Goal: Book appointment/travel/reservation

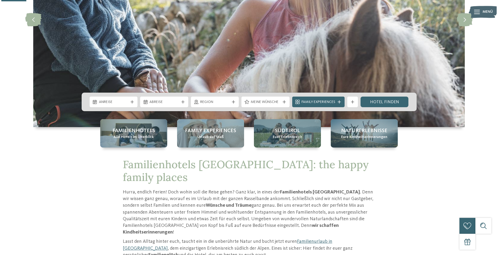
scroll to position [115, 0]
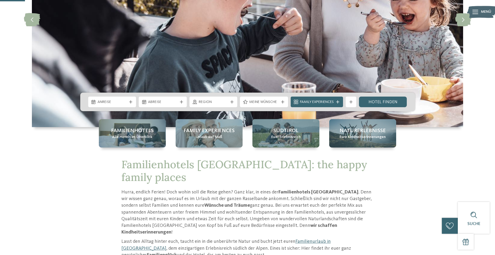
click at [476, 11] on icon at bounding box center [475, 12] width 6 height 4
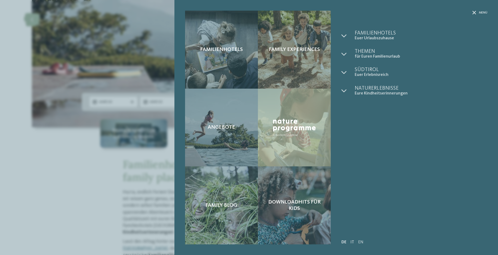
click at [352, 242] on link "IT" at bounding box center [352, 242] width 4 height 4
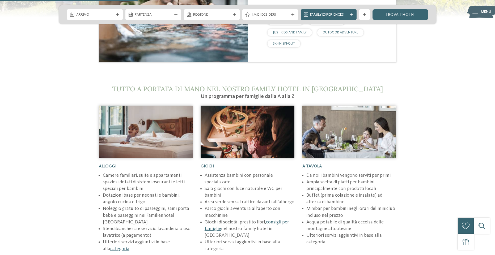
scroll to position [689, 0]
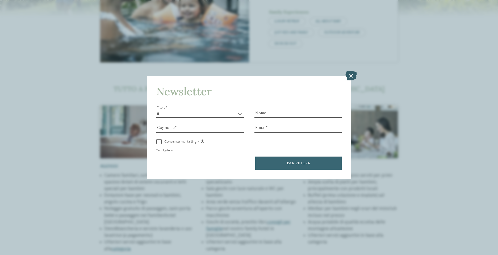
click at [351, 77] on icon at bounding box center [350, 75] width 11 height 9
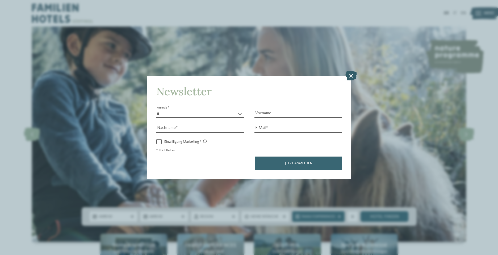
click at [350, 73] on icon at bounding box center [350, 75] width 11 height 9
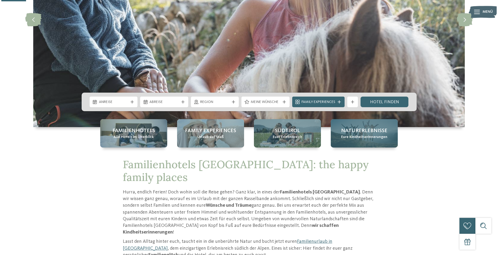
scroll to position [115, 0]
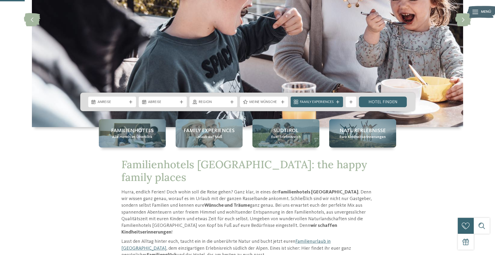
click at [479, 14] on img at bounding box center [481, 12] width 29 height 15
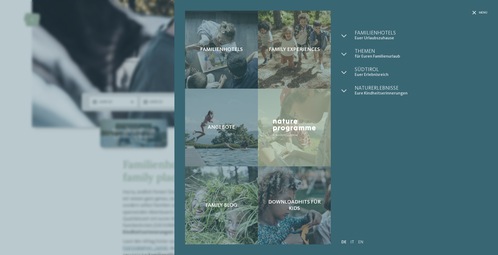
click at [353, 242] on link "IT" at bounding box center [352, 242] width 4 height 4
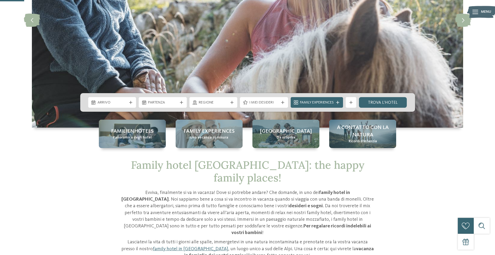
scroll to position [115, 0]
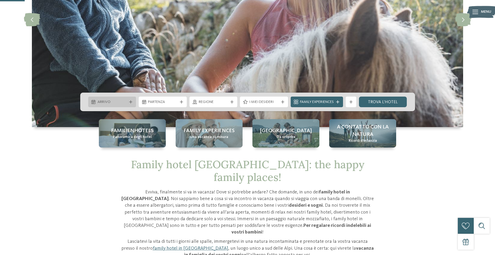
click at [128, 102] on div at bounding box center [130, 101] width 5 height 3
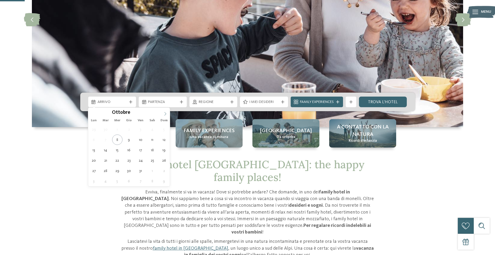
click at [163, 113] on span at bounding box center [165, 112] width 9 height 9
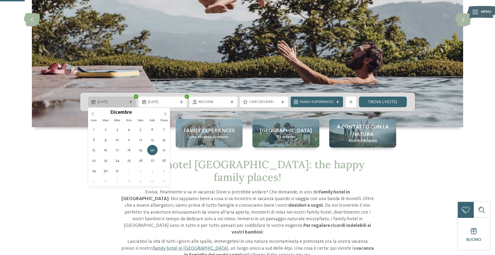
click at [108, 100] on span "20.12.2025" at bounding box center [112, 102] width 29 height 5
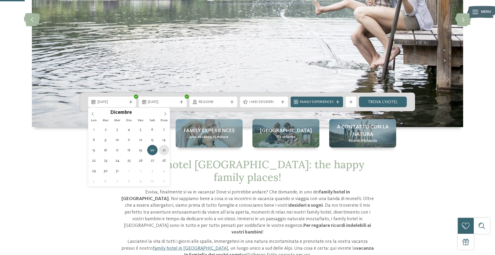
type div "21.12.2025"
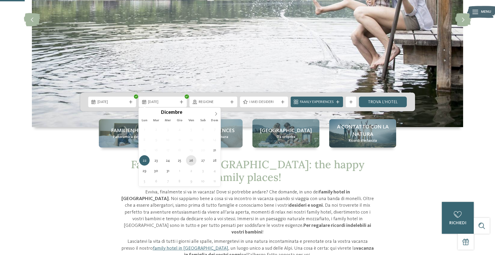
type div "26.12.2025"
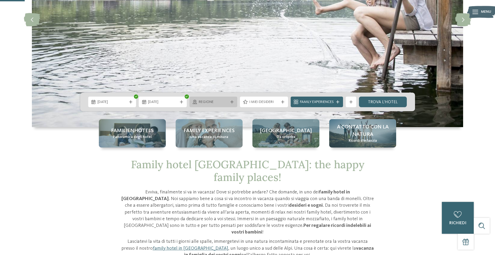
click at [221, 105] on div "Regione" at bounding box center [213, 102] width 48 height 11
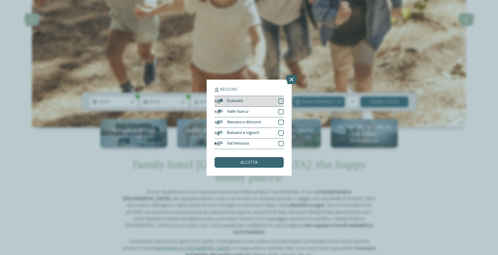
click at [281, 98] on div "Dolomiti" at bounding box center [248, 101] width 69 height 11
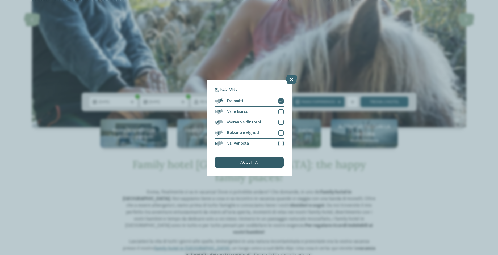
click at [259, 161] on div "accetta" at bounding box center [248, 162] width 69 height 11
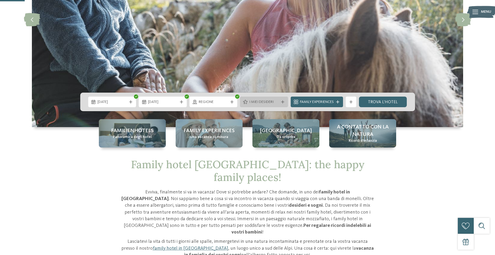
click at [265, 100] on span "I miei desideri" at bounding box center [263, 102] width 29 height 5
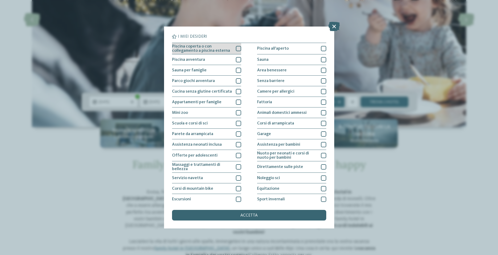
click at [236, 49] on div at bounding box center [238, 48] width 5 height 5
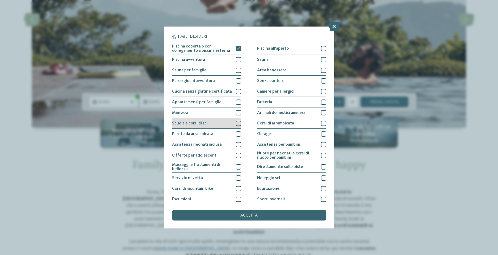
click at [237, 123] on div at bounding box center [238, 123] width 5 height 5
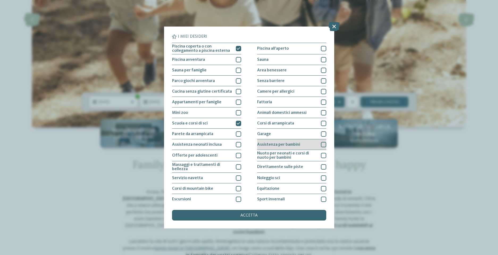
click at [321, 144] on div at bounding box center [323, 144] width 5 height 5
click at [321, 169] on div at bounding box center [323, 166] width 5 height 5
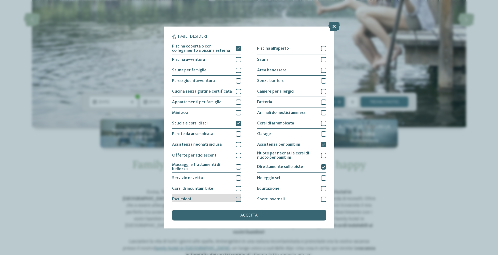
click at [236, 200] on div at bounding box center [238, 199] width 5 height 5
click at [253, 214] on span "accetta" at bounding box center [248, 216] width 17 height 4
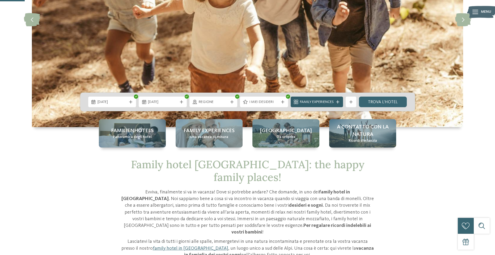
click at [339, 101] on icon at bounding box center [337, 101] width 3 height 3
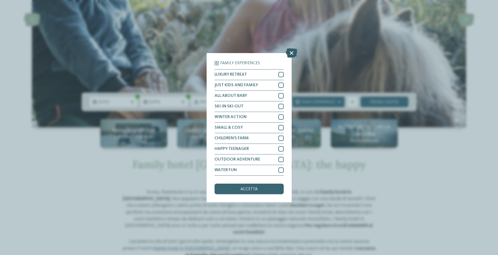
click at [294, 52] on icon at bounding box center [291, 52] width 11 height 9
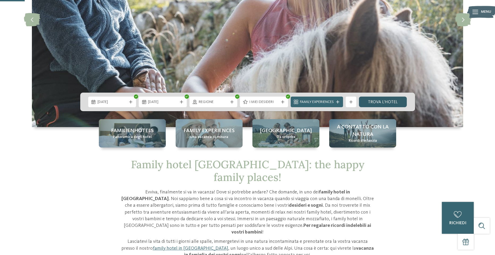
click at [394, 99] on link "trova l’hotel" at bounding box center [383, 102] width 48 height 11
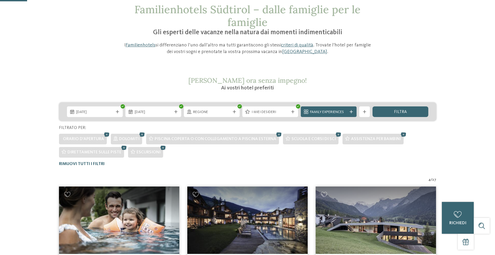
scroll to position [34, 0]
click at [456, 216] on icon at bounding box center [458, 215] width 8 height 7
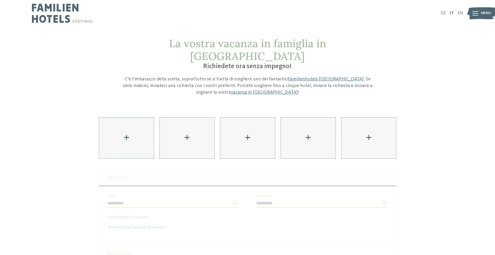
click at [133, 122] on div "AKI Family Resort PLOSE aggiungere" at bounding box center [126, 138] width 55 height 41
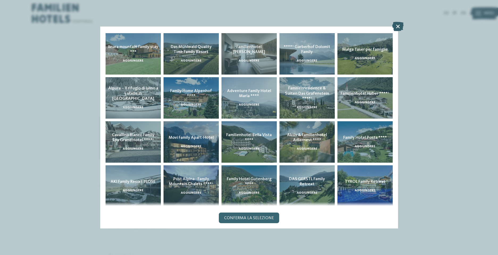
click at [399, 24] on icon at bounding box center [397, 26] width 11 height 9
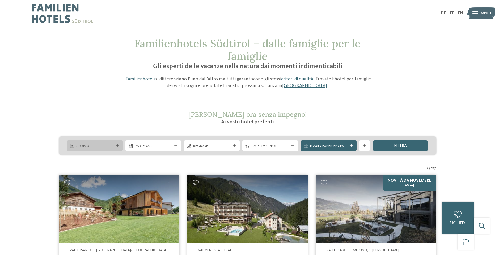
click at [115, 149] on div "Arrivo" at bounding box center [95, 146] width 56 height 11
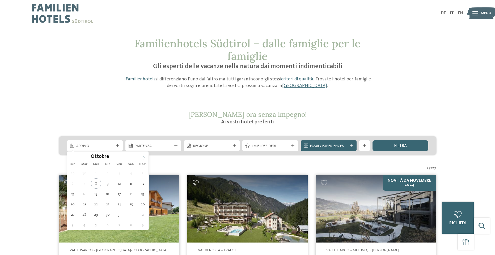
click at [144, 157] on icon at bounding box center [144, 157] width 2 height 3
type div "21.12.2025"
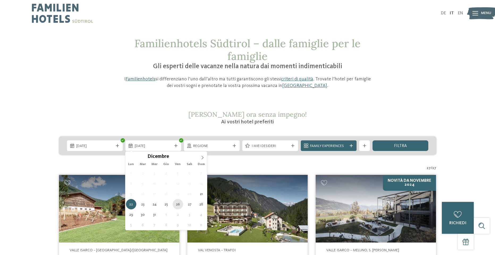
type div "26.12.2025"
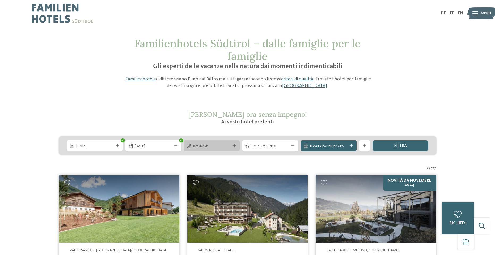
click at [219, 147] on span "Regione" at bounding box center [211, 146] width 37 height 5
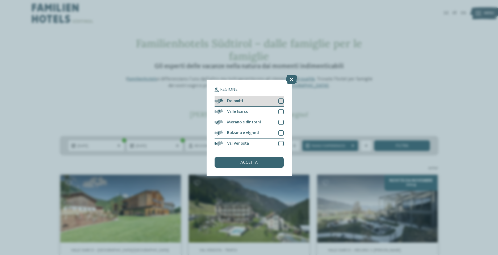
click at [232, 102] on span "Dolomiti" at bounding box center [235, 101] width 16 height 4
drag, startPoint x: 282, startPoint y: 112, endPoint x: 281, endPoint y: 118, distance: 6.2
click at [282, 112] on div at bounding box center [280, 111] width 5 height 5
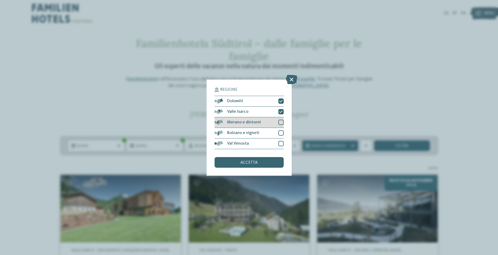
click at [281, 120] on div at bounding box center [280, 122] width 5 height 5
click at [281, 133] on div at bounding box center [280, 132] width 5 height 5
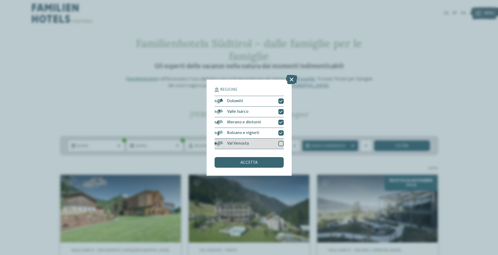
click at [281, 144] on div at bounding box center [280, 143] width 5 height 5
click at [276, 161] on div "accetta" at bounding box center [248, 162] width 69 height 11
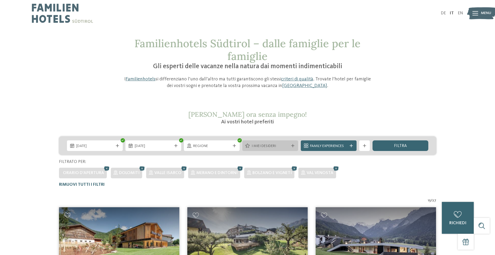
click at [276, 142] on div "I miei desideri" at bounding box center [270, 146] width 56 height 11
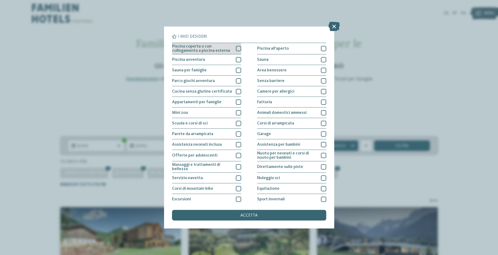
click at [237, 48] on div at bounding box center [238, 48] width 5 height 5
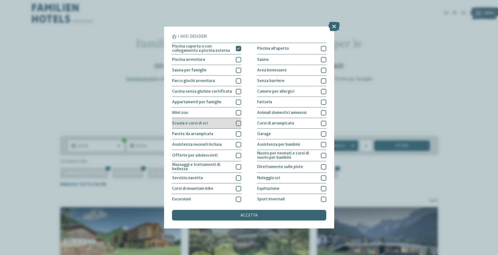
click at [237, 123] on div at bounding box center [238, 123] width 5 height 5
click at [290, 166] on span "Direttamente sulle piste" at bounding box center [280, 167] width 46 height 4
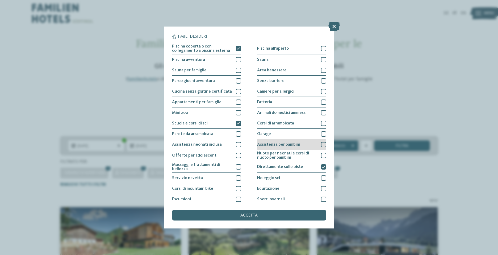
click at [288, 144] on span "Assistenza per bambini" at bounding box center [278, 145] width 43 height 4
click at [256, 217] on span "accetta" at bounding box center [248, 216] width 17 height 4
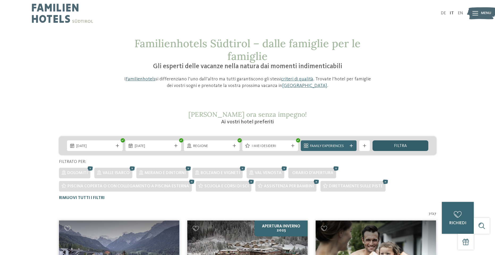
click at [390, 143] on div "filtra" at bounding box center [401, 146] width 56 height 11
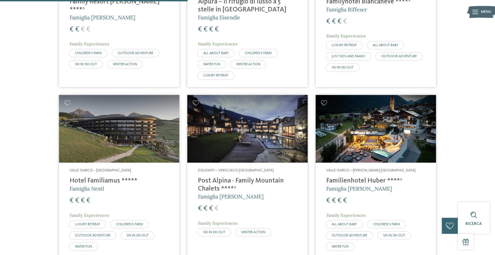
scroll to position [306, 0]
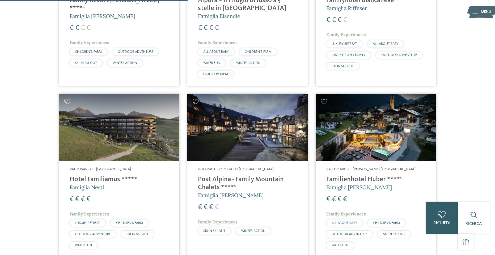
click at [445, 219] on div "0" at bounding box center [442, 214] width 11 height 11
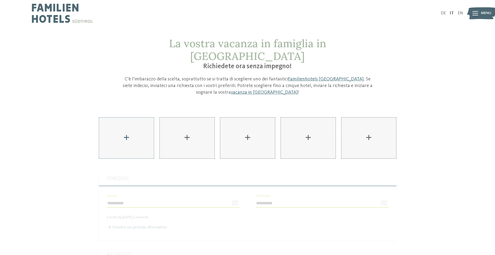
click at [126, 124] on div "AKI Family Resort PLOSE aggiungere" at bounding box center [126, 138] width 55 height 41
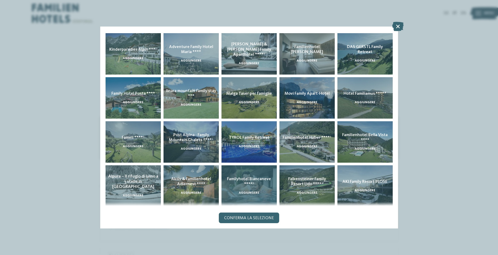
click at [244, 186] on span "Familyhotel Biancaneve ****ˢ" at bounding box center [249, 181] width 44 height 9
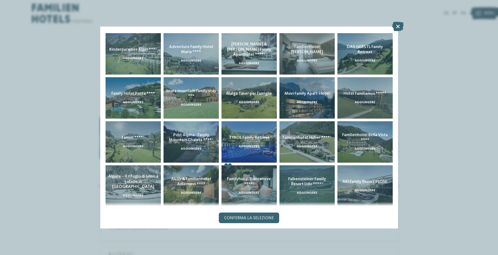
click at [299, 182] on span "Falkensteiner Family Resort Lido ****ˢ" at bounding box center [307, 181] width 38 height 9
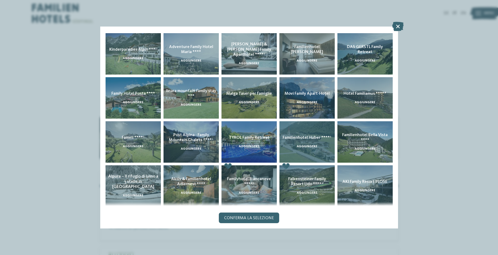
click at [314, 137] on span "Familienhotel Huber ****ˢ" at bounding box center [306, 138] width 49 height 4
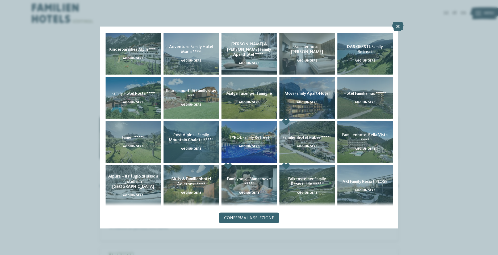
click at [196, 130] on div "Post Alpina - Family Mountain Chalets ****ˢ aggiungere" at bounding box center [190, 141] width 55 height 41
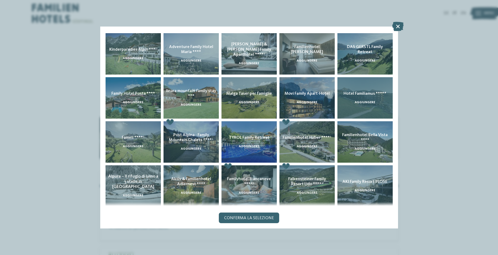
click at [360, 102] on span "aggiungere" at bounding box center [364, 102] width 20 height 3
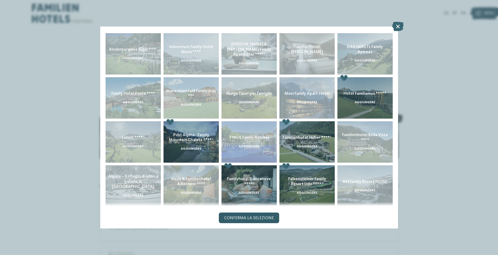
click at [238, 220] on span "Conferma la selezione" at bounding box center [249, 218] width 50 height 4
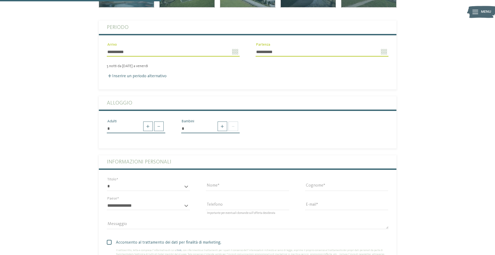
scroll to position [153, 0]
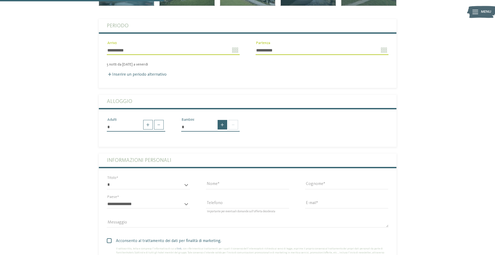
click at [219, 120] on span at bounding box center [223, 125] width 10 height 10
type input "*"
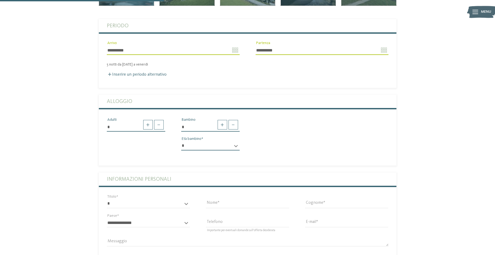
click at [233, 142] on select "* * * * * * * * * * * ** ** ** ** ** ** ** **" at bounding box center [210, 146] width 58 height 9
select select "**"
click at [181, 142] on select "* * * * * * * * * * * ** ** ** ** ** ** ** **" at bounding box center [210, 146] width 58 height 9
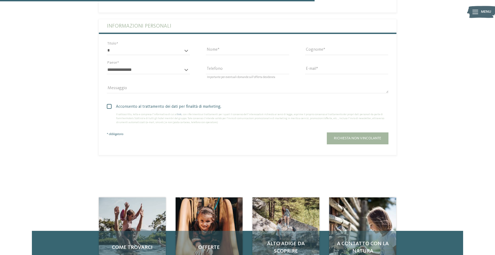
scroll to position [306, 0]
